Goal: Task Accomplishment & Management: Use online tool/utility

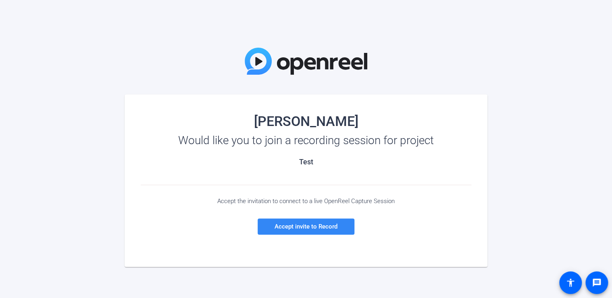
click at [336, 225] on span "Accept invite to Record" at bounding box center [306, 226] width 63 height 7
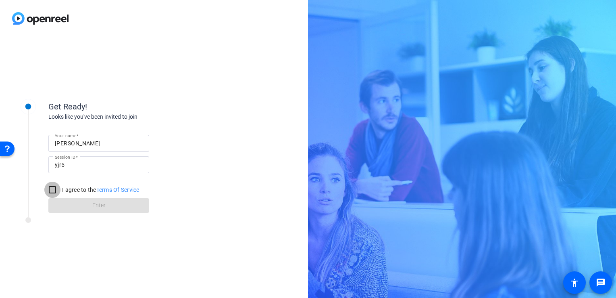
click at [51, 190] on input "I agree to the Terms Of Service" at bounding box center [52, 190] width 16 height 16
checkbox input "true"
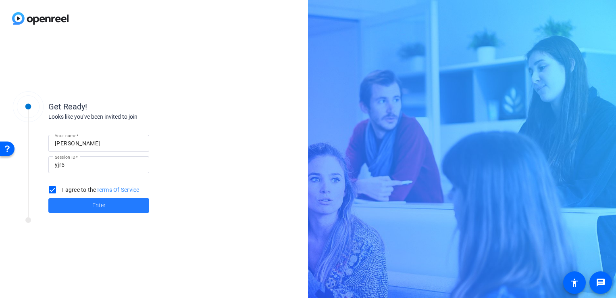
click at [67, 202] on span at bounding box center [98, 205] width 101 height 19
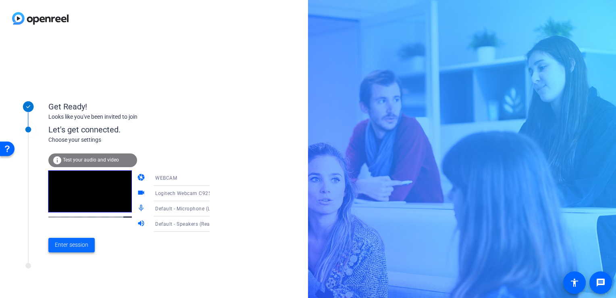
click at [74, 242] on span "Enter session" at bounding box center [71, 244] width 33 height 8
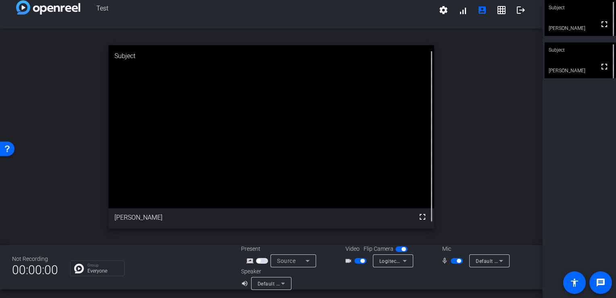
scroll to position [9, 0]
click at [308, 261] on icon at bounding box center [308, 260] width 10 height 10
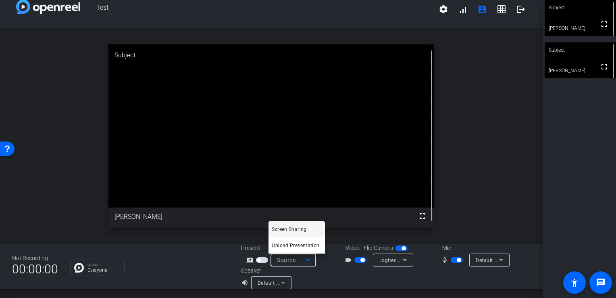
click at [491, 171] on div at bounding box center [308, 149] width 616 height 298
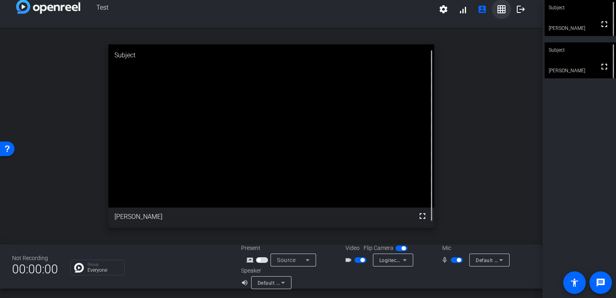
click at [497, 13] on mat-icon "grid_on" at bounding box center [502, 9] width 10 height 10
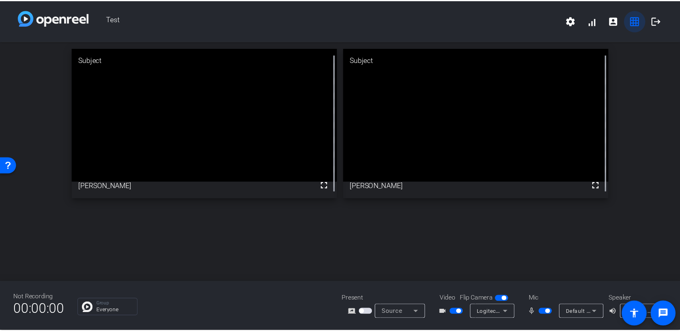
scroll to position [0, 0]
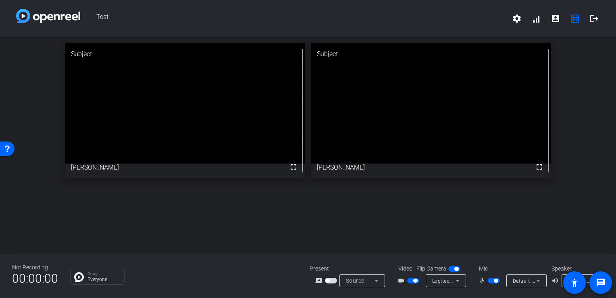
click at [452, 268] on span "button" at bounding box center [455, 269] width 12 height 6
click at [452, 268] on span "button" at bounding box center [451, 269] width 4 height 4
click at [551, 19] on mat-icon "account_box" at bounding box center [556, 19] width 10 height 10
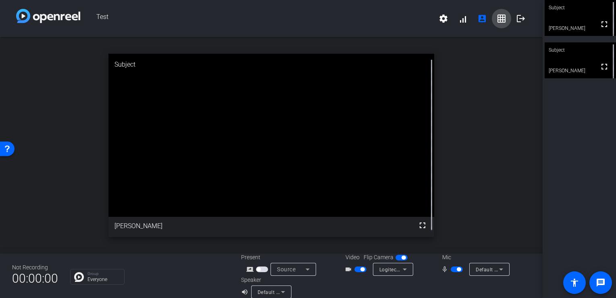
click at [501, 19] on mat-icon "grid_on" at bounding box center [502, 19] width 10 height 10
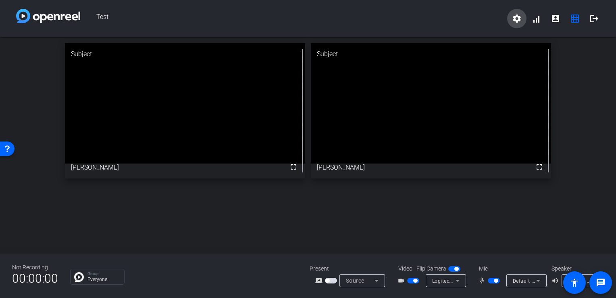
click at [509, 17] on span at bounding box center [516, 18] width 19 height 19
click at [329, 281] on div at bounding box center [308, 149] width 616 height 298
click at [329, 281] on span "button" at bounding box center [328, 280] width 4 height 4
click at [103, 276] on div "Group Everyone" at bounding box center [104, 276] width 33 height 10
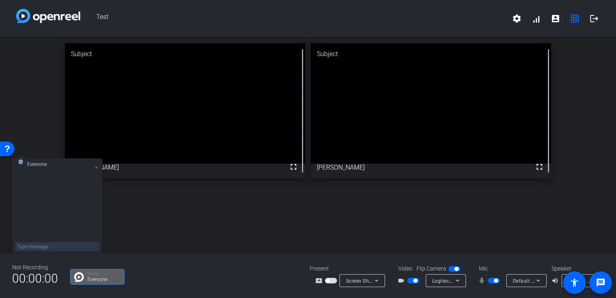
click at [265, 261] on div "Not Recording 00:00:00 Group Everyone Present screen_share_outline Screen Shari…" at bounding box center [308, 275] width 616 height 44
click at [21, 277] on span "00:00:00" at bounding box center [35, 278] width 46 height 20
click at [76, 278] on img at bounding box center [79, 277] width 10 height 10
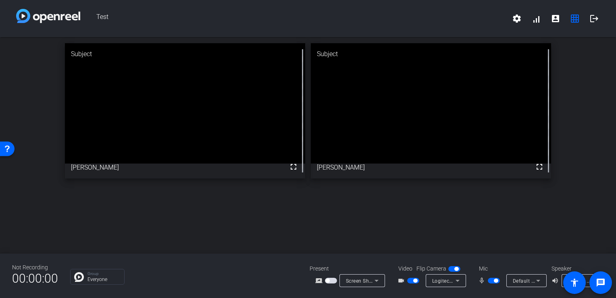
click at [494, 187] on div "Subject fullscreen [PERSON_NAME] Subject fullscreen Jillian" at bounding box center [308, 145] width 616 height 216
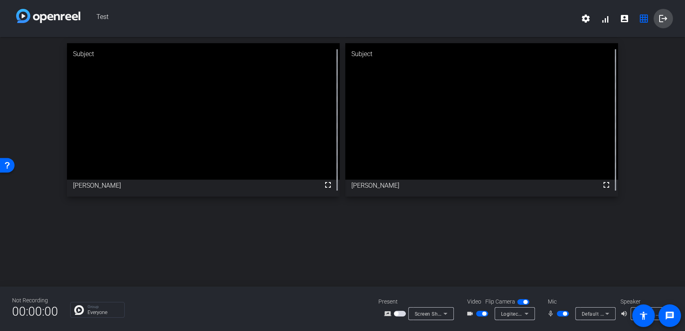
click at [616, 16] on mat-icon "logout" at bounding box center [663, 19] width 10 height 10
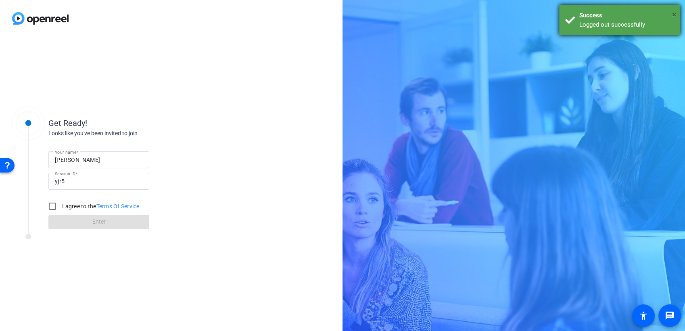
click at [616, 11] on span "×" at bounding box center [674, 15] width 4 height 10
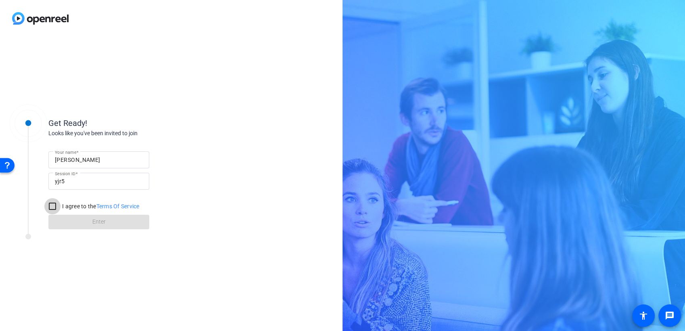
click at [51, 210] on input "I agree to the Terms Of Service" at bounding box center [52, 206] width 16 height 16
checkbox input "true"
click at [61, 220] on span at bounding box center [98, 221] width 101 height 19
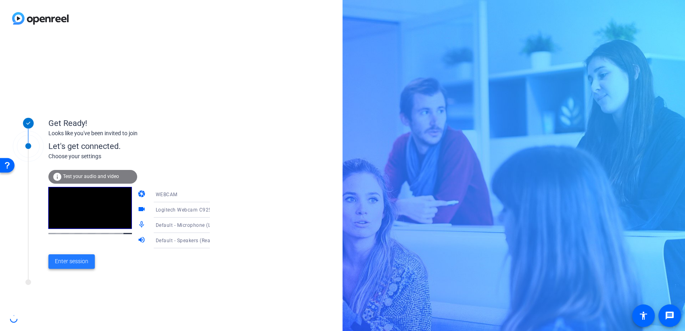
click at [67, 269] on span at bounding box center [71, 261] width 46 height 19
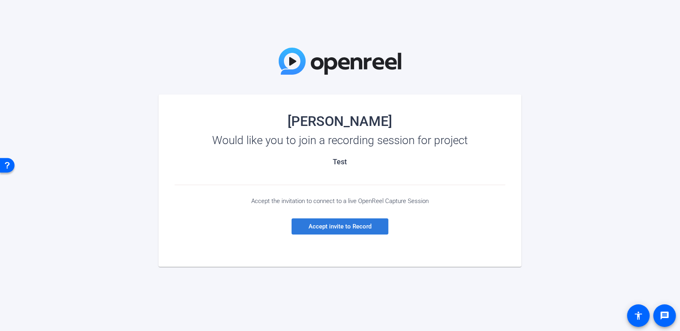
click at [340, 224] on span "Accept invite to Record" at bounding box center [340, 226] width 63 height 7
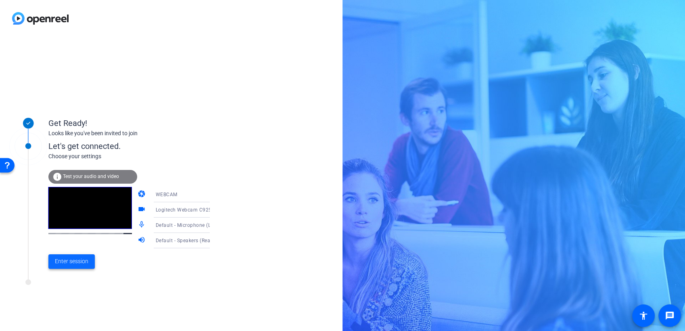
click at [69, 264] on span "Enter session" at bounding box center [71, 261] width 33 height 8
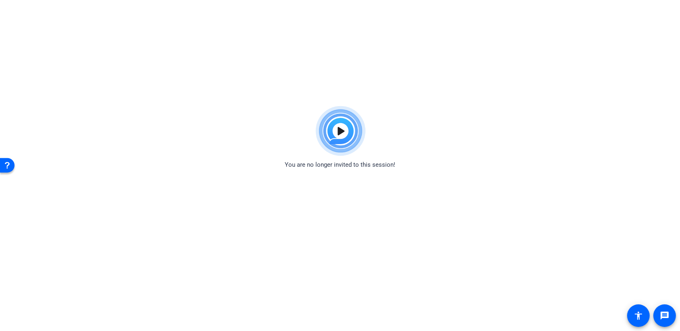
click at [338, 128] on img at bounding box center [340, 131] width 59 height 58
